Goal: Task Accomplishment & Management: Complete application form

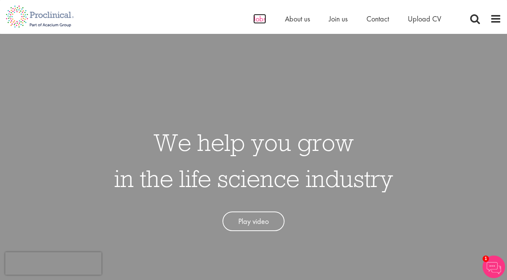
click at [262, 20] on span "Jobs" at bounding box center [259, 19] width 13 height 10
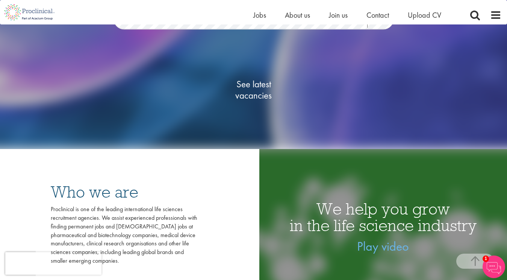
scroll to position [79, 0]
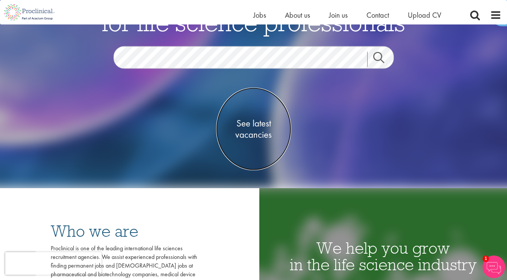
click at [251, 129] on span "See latest vacancies" at bounding box center [253, 129] width 75 height 23
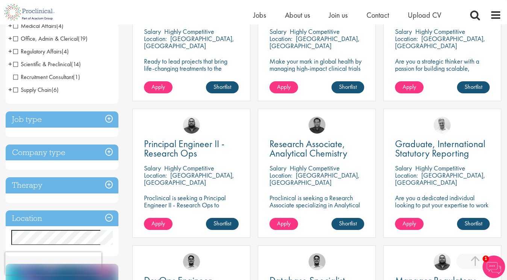
scroll to position [225, 0]
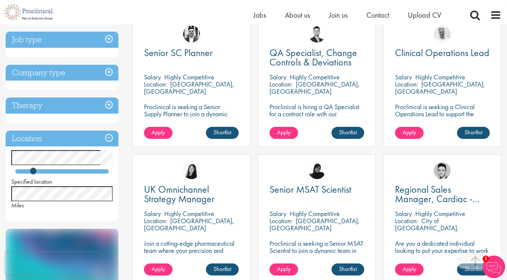
scroll to position [148, 0]
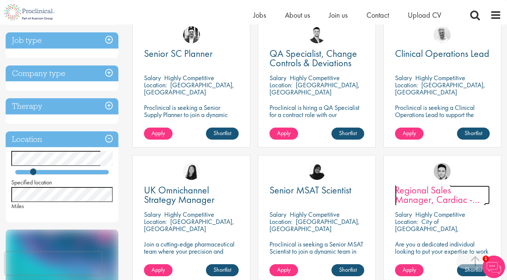
click at [414, 197] on span "Regional Sales Manager, Cardiac - London" at bounding box center [440, 199] width 91 height 32
click at [410, 191] on span "Regional Sales Manager, Cardiac - London" at bounding box center [440, 199] width 91 height 32
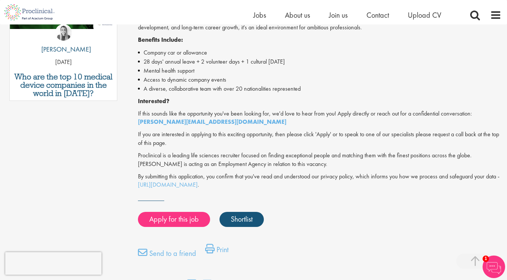
scroll to position [447, 0]
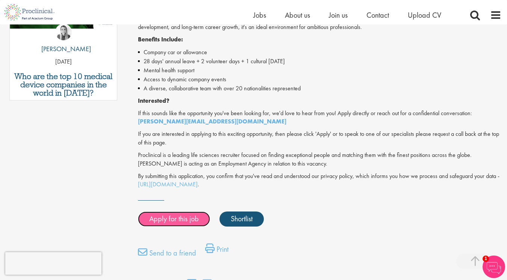
click at [178, 222] on link "Apply for this job" at bounding box center [174, 218] width 72 height 15
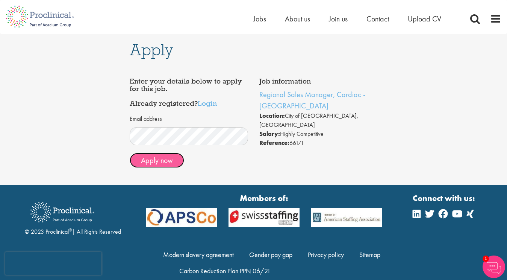
click at [157, 161] on button "Apply now" at bounding box center [157, 160] width 54 height 15
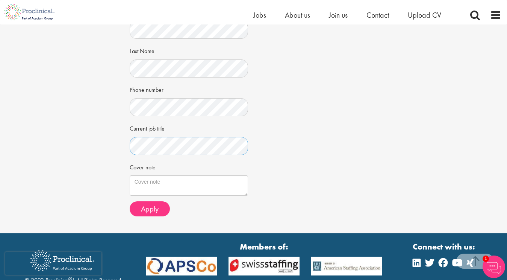
scroll to position [160, 0]
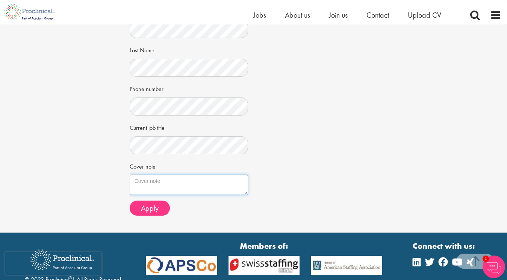
click at [154, 186] on textarea "Cover note" at bounding box center [189, 184] width 118 height 20
type textarea "H"
paste textarea "With a solid clinical background in cardiology from my work in acute medicine a…"
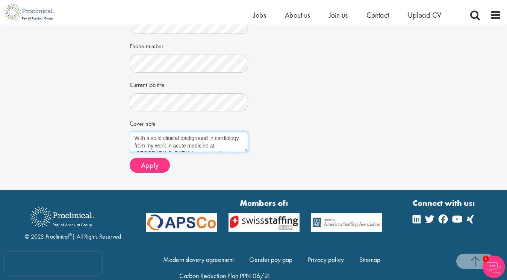
scroll to position [209, 0]
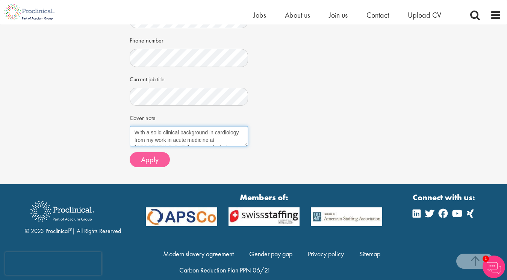
type textarea "With a solid clinical background in cardiology from my work in acute medicine a…"
click at [148, 163] on span "Apply" at bounding box center [150, 159] width 18 height 10
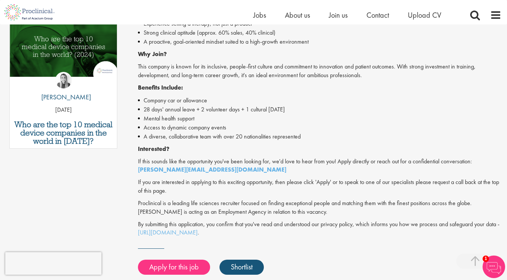
scroll to position [397, 0]
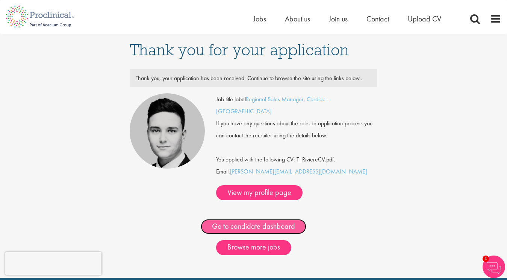
click at [260, 219] on link "Go to candidate dashboard" at bounding box center [254, 226] width 106 height 15
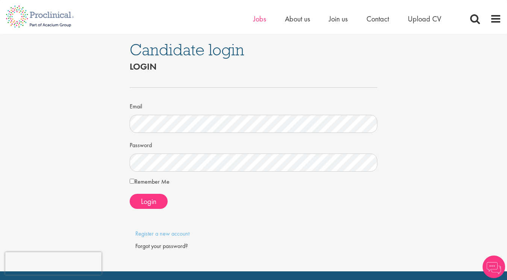
click at [265, 13] on li "Jobs" at bounding box center [259, 18] width 13 height 11
click at [259, 18] on span "Jobs" at bounding box center [259, 19] width 13 height 10
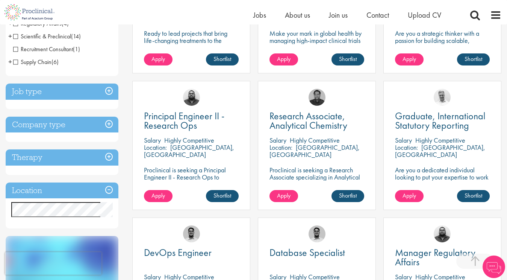
scroll to position [224, 0]
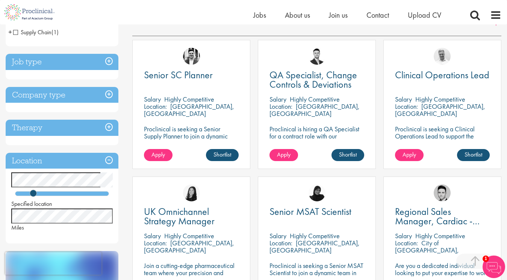
scroll to position [124, 0]
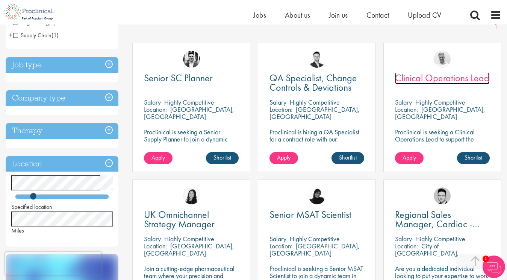
click at [430, 77] on span "Clinical Operations Lead" at bounding box center [442, 77] width 94 height 13
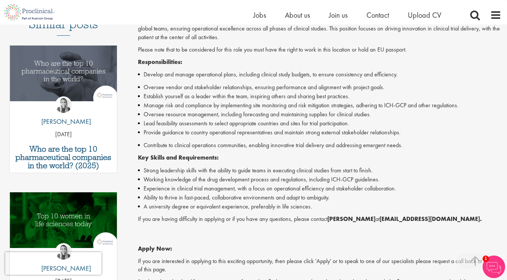
scroll to position [228, 0]
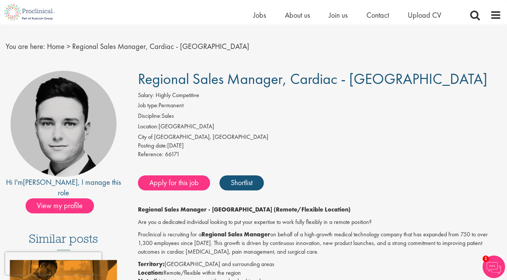
scroll to position [17, 0]
